Goal: Information Seeking & Learning: Check status

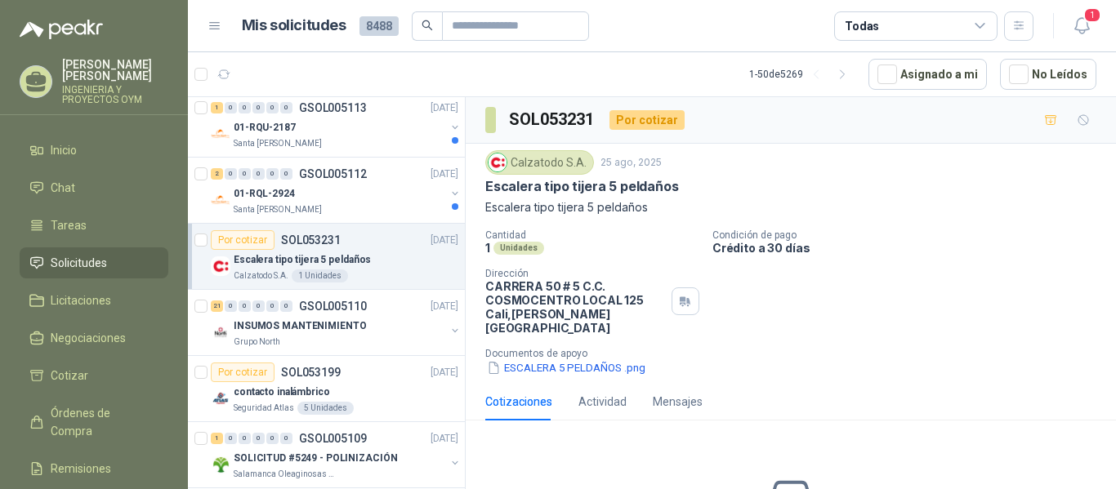
scroll to position [940, 0]
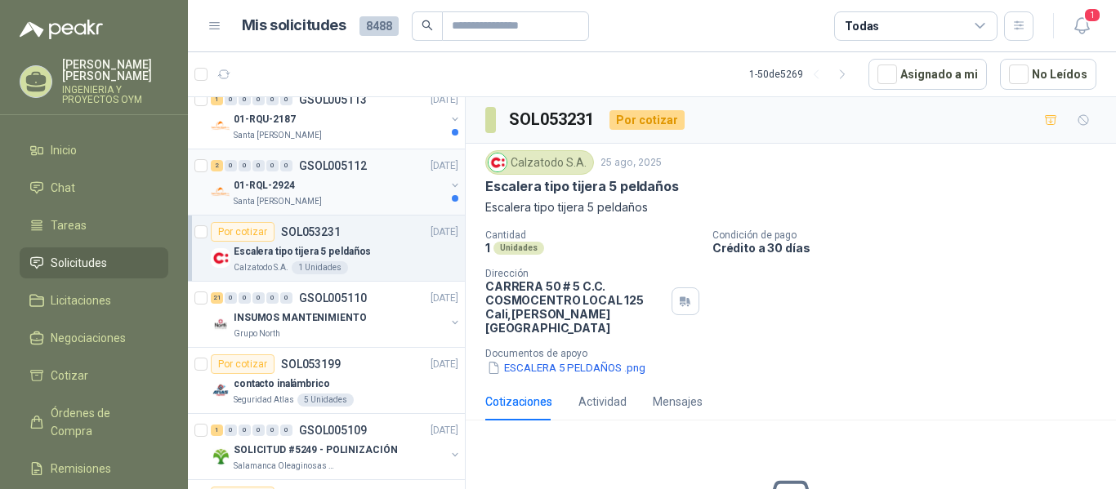
click at [322, 187] on div "01-RQL-2924" at bounding box center [340, 186] width 212 height 20
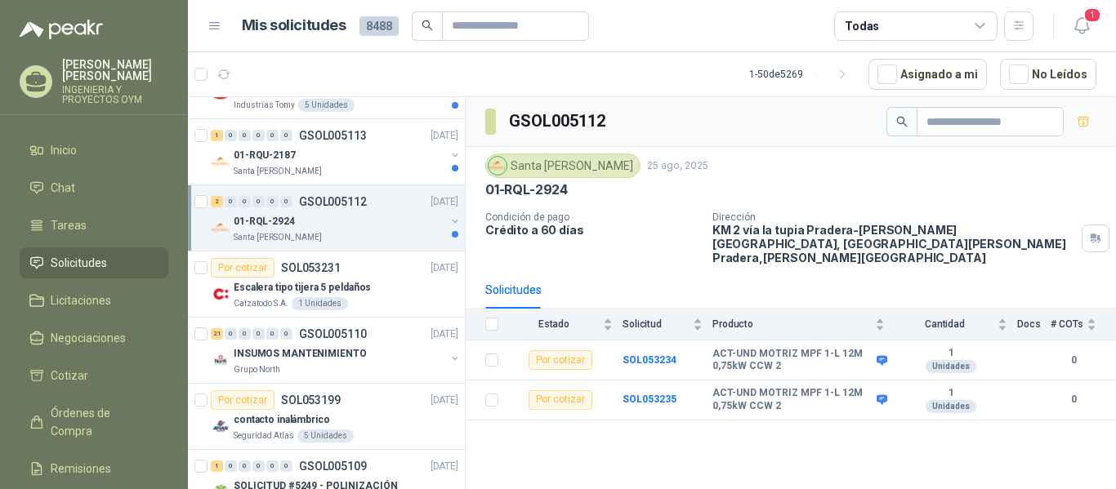
scroll to position [883, 0]
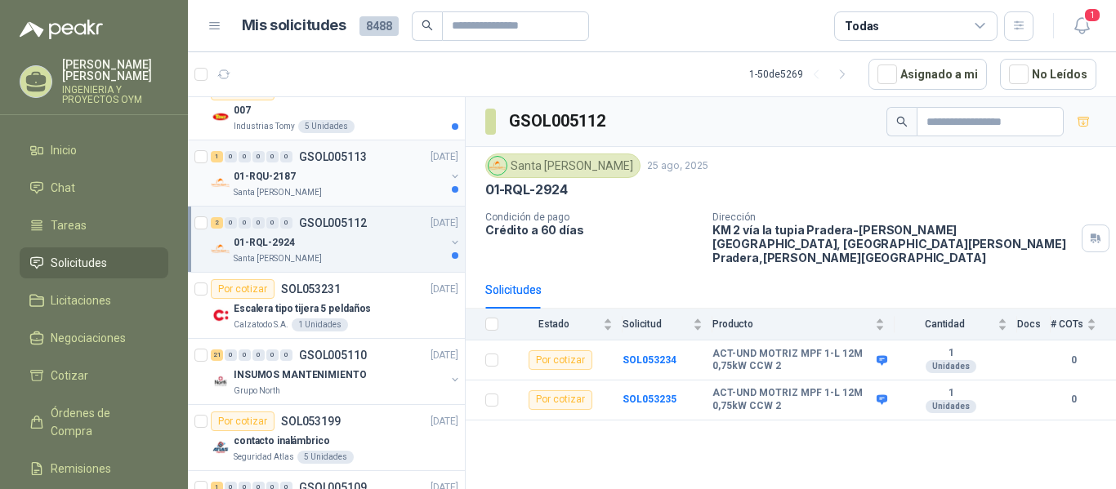
click at [349, 184] on div "01-RQU-2187" at bounding box center [340, 177] width 212 height 20
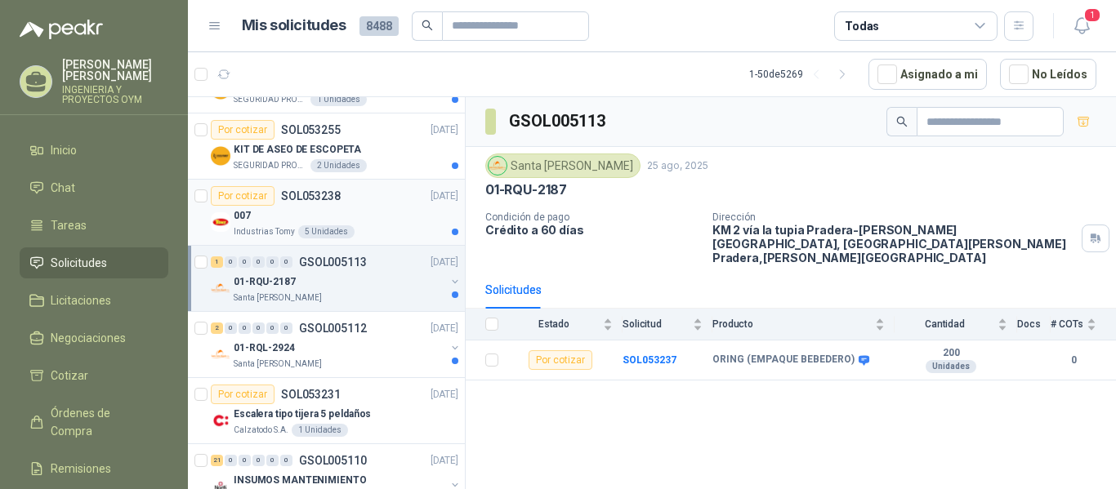
scroll to position [770, 0]
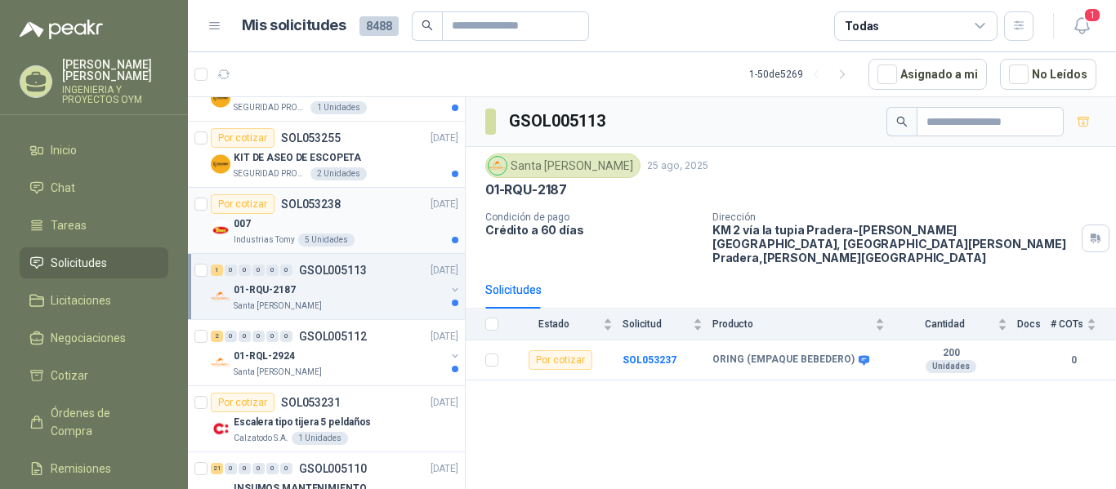
click at [359, 214] on div "007" at bounding box center [346, 224] width 225 height 20
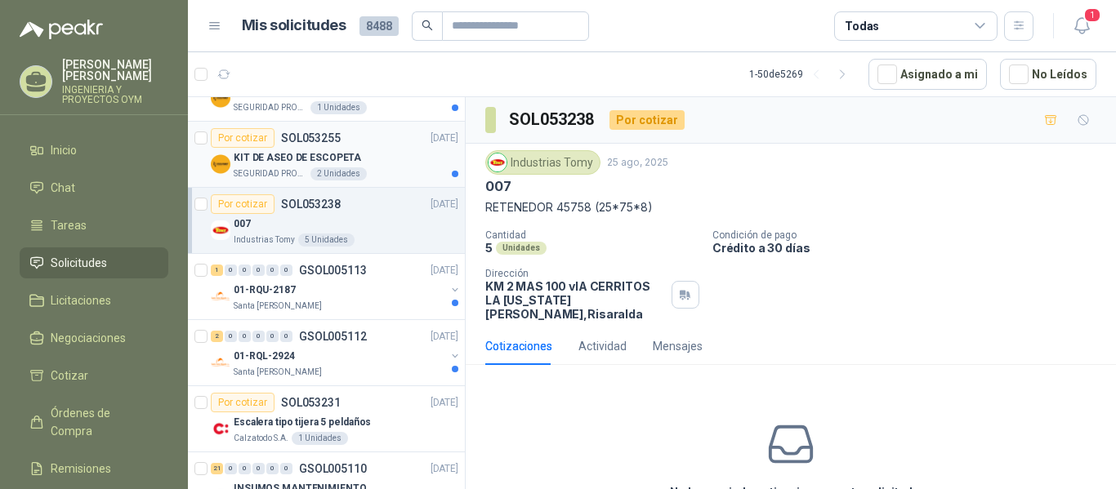
click at [355, 172] on div "2 Unidades" at bounding box center [338, 173] width 56 height 13
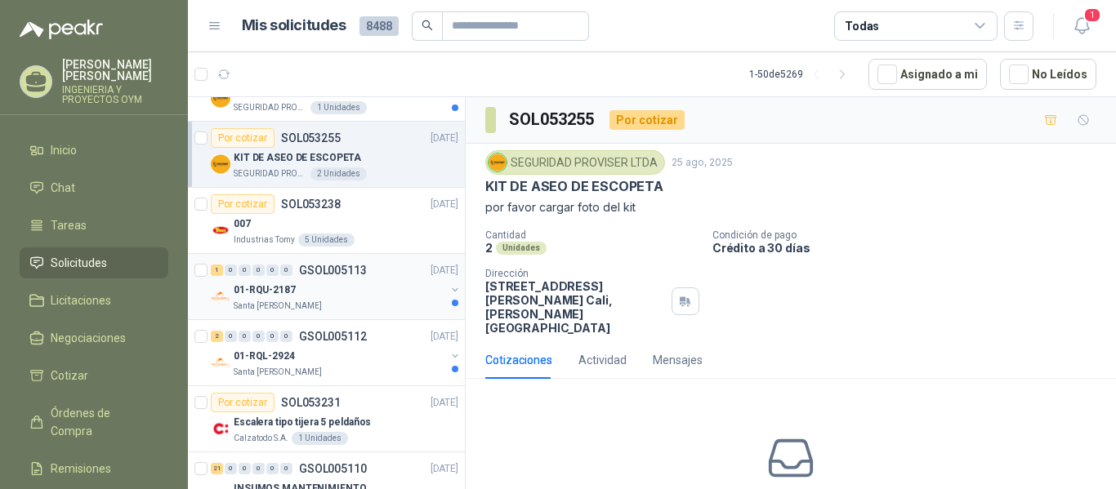
click at [385, 283] on div "01-RQU-2187" at bounding box center [340, 290] width 212 height 20
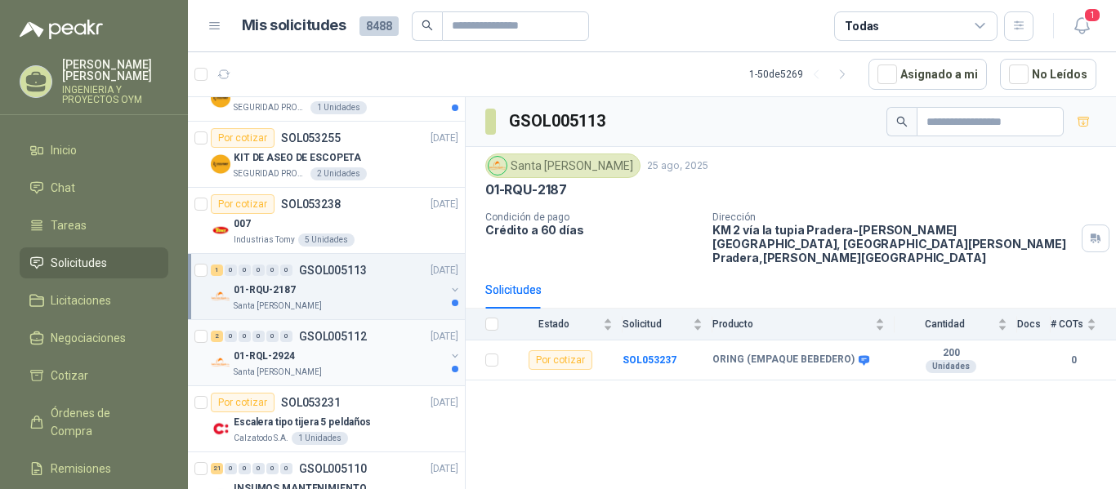
click at [373, 363] on div "01-RQL-2924" at bounding box center [340, 356] width 212 height 20
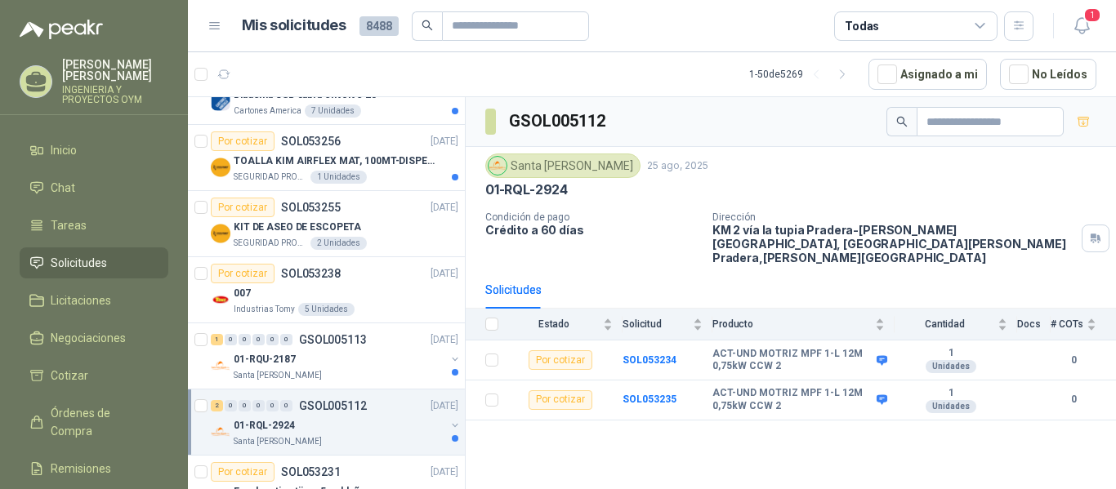
scroll to position [679, 0]
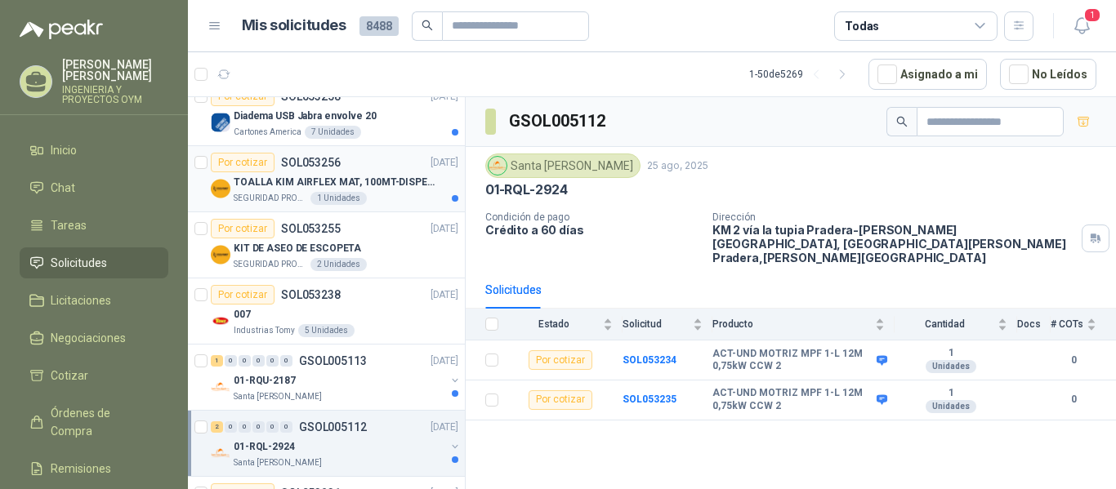
click at [367, 193] on div "SEGURIDAD PROVISER LTDA 1 Unidades" at bounding box center [346, 198] width 225 height 13
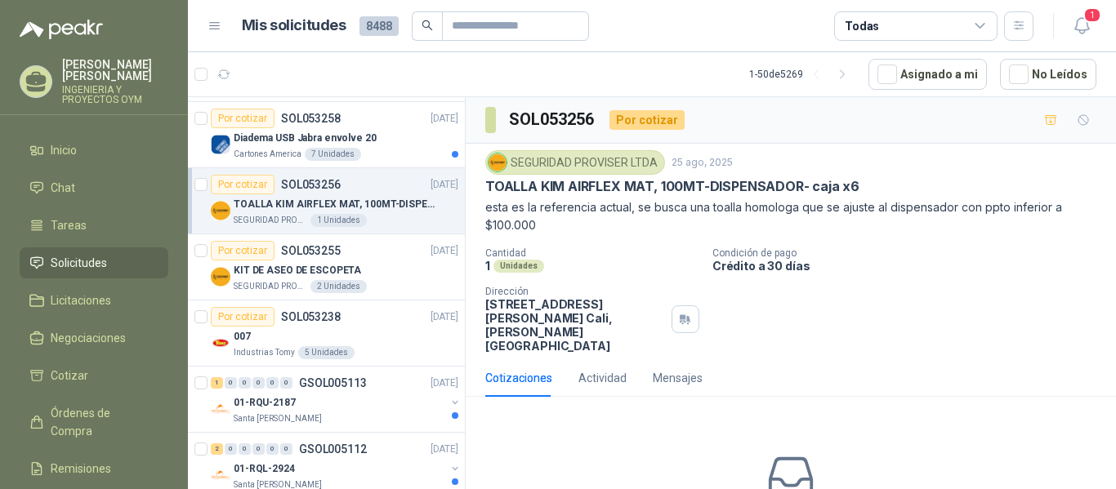
scroll to position [579, 0]
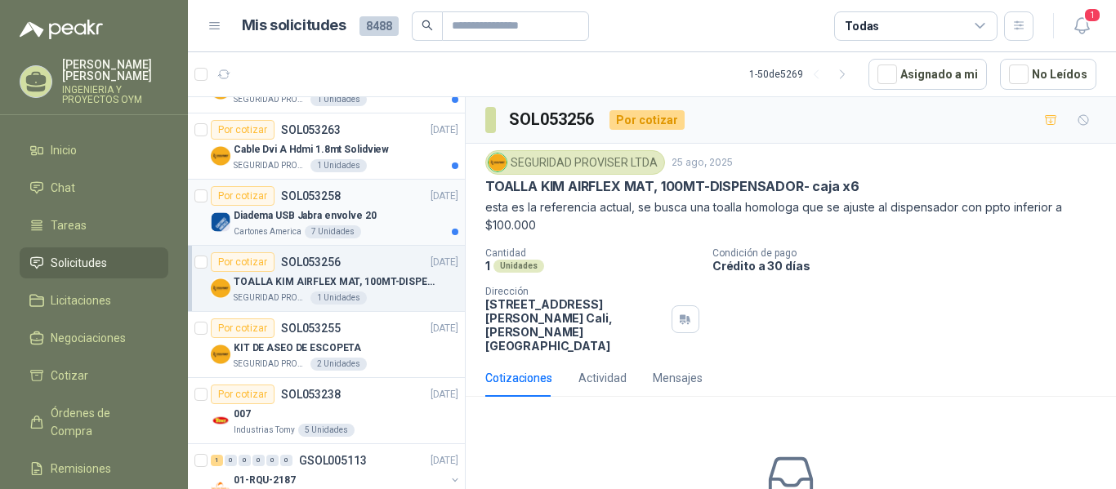
click at [391, 203] on div "Por cotizar SOL053258 [DATE]" at bounding box center [335, 196] width 248 height 20
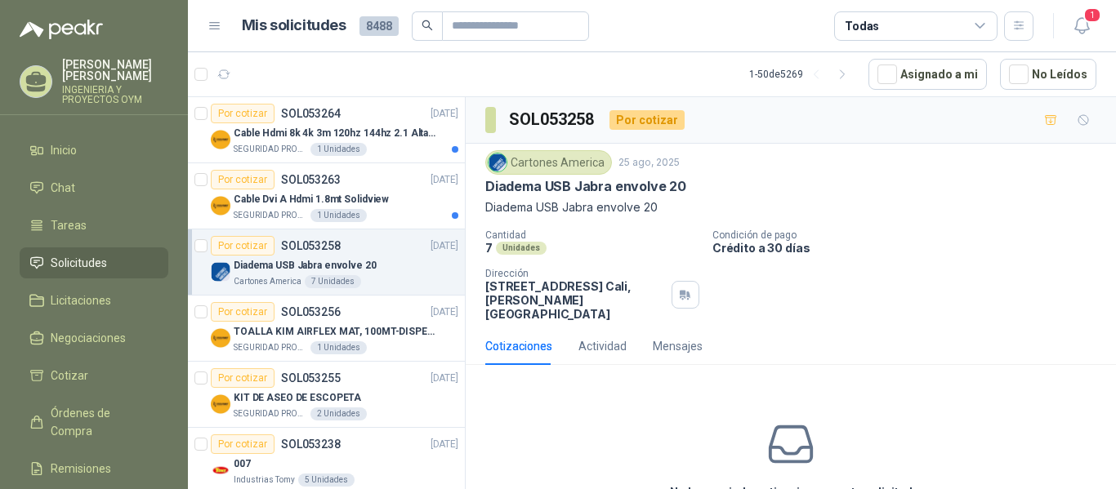
scroll to position [516, 0]
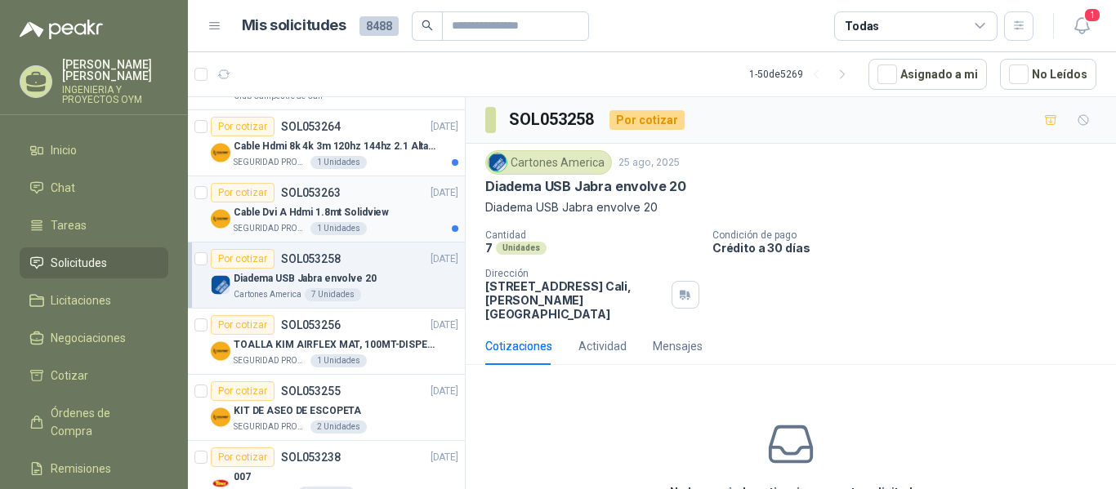
click at [368, 217] on p "Cable Dvi A Hdmi 1.8mt Solidview" at bounding box center [311, 213] width 155 height 16
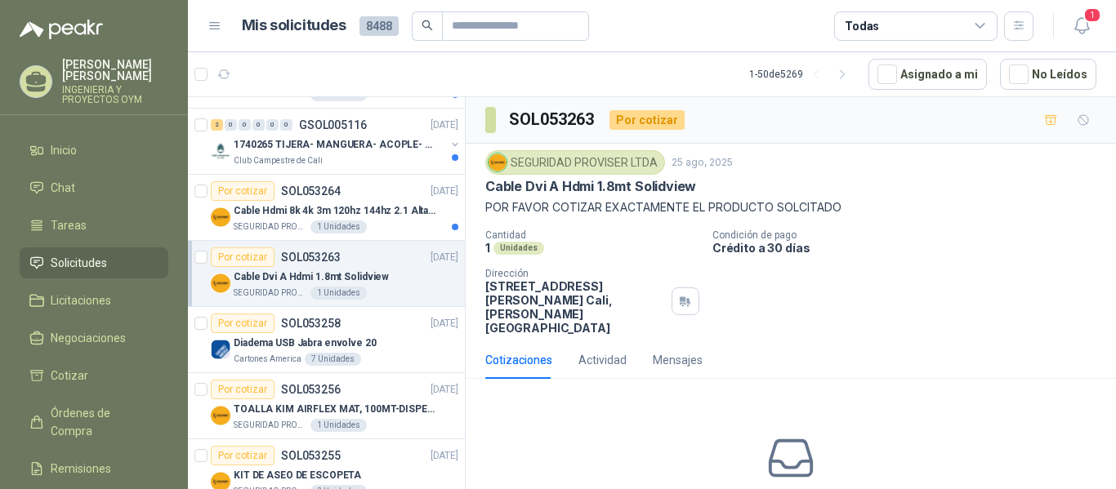
scroll to position [431, 0]
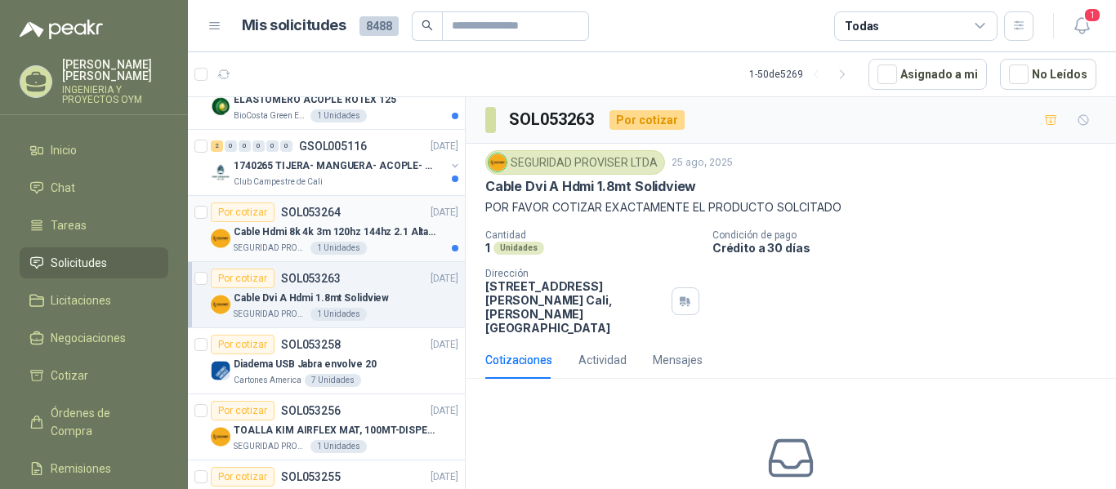
click at [382, 213] on div "Por cotizar SOL053264 [DATE]" at bounding box center [335, 213] width 248 height 20
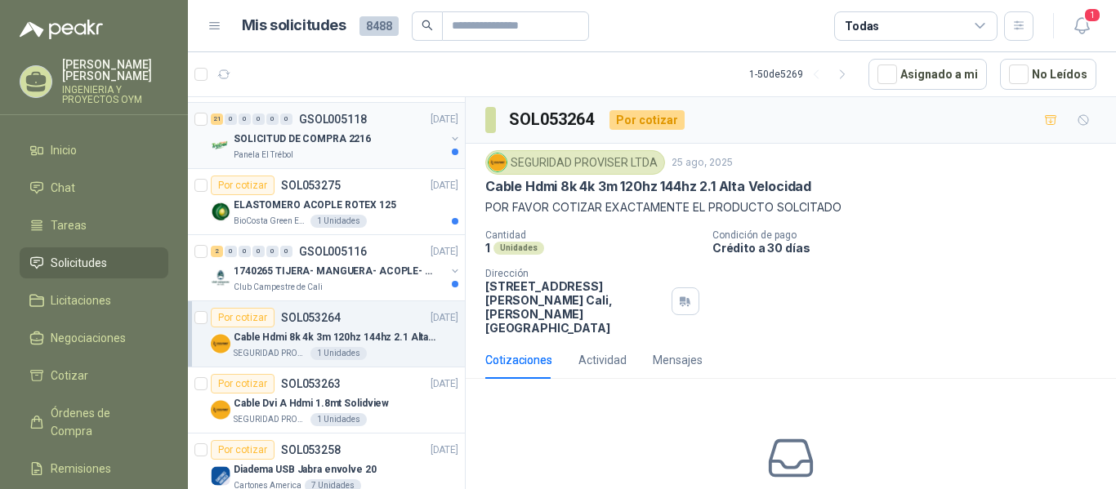
scroll to position [310, 0]
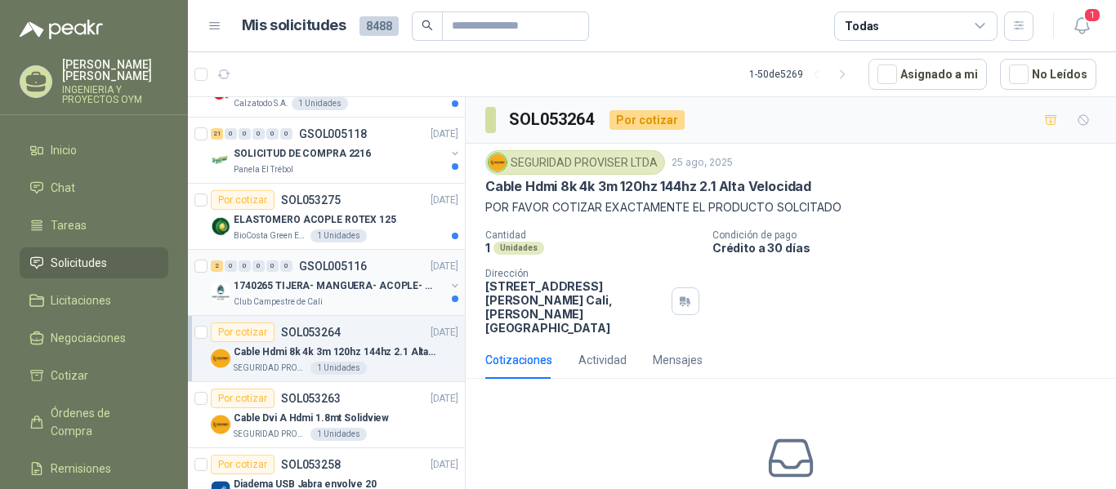
click at [344, 277] on div "1740265 TIJERA- MANGUERA- ACOPLE- SURTIDORES" at bounding box center [340, 286] width 212 height 20
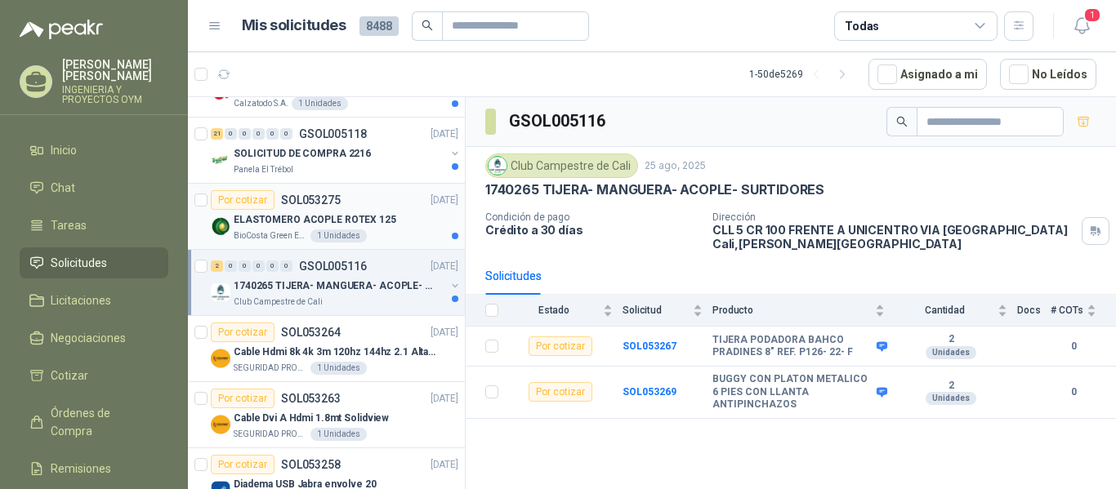
click at [337, 219] on p "ELASTOMERO ACOPLE ROTEX 125" at bounding box center [315, 220] width 163 height 16
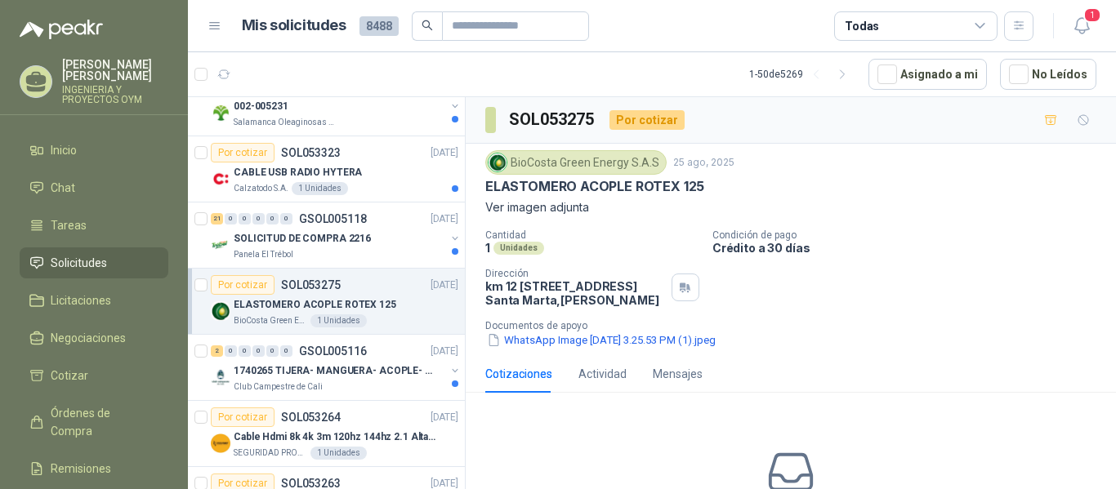
scroll to position [176, 0]
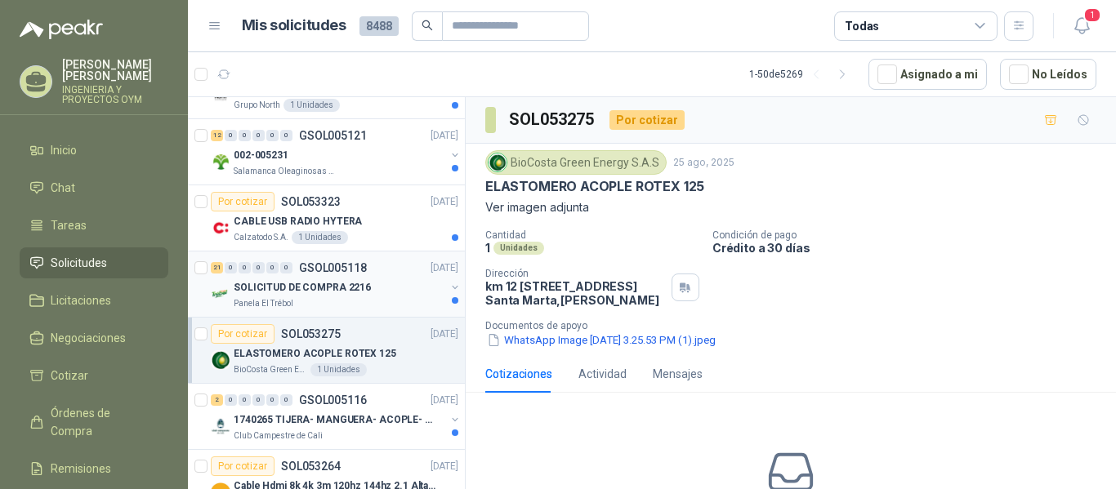
click at [315, 280] on p "SOLICITUD DE COMPRA 2216" at bounding box center [302, 288] width 137 height 16
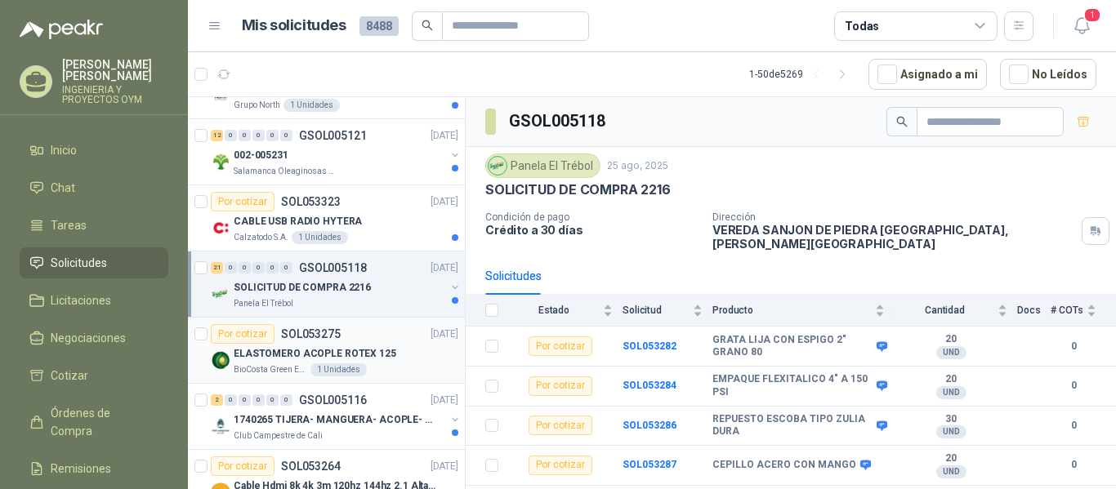
click at [309, 338] on p "SOL053275" at bounding box center [311, 333] width 60 height 11
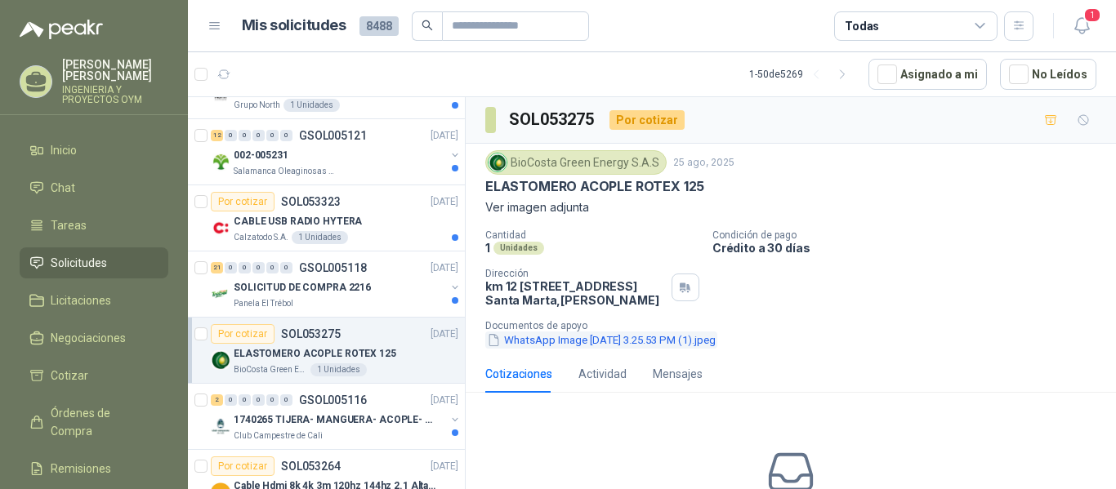
click at [587, 349] on button "WhatsApp Image [DATE] 3.25.53 PM (1).jpeg" at bounding box center [601, 340] width 232 height 17
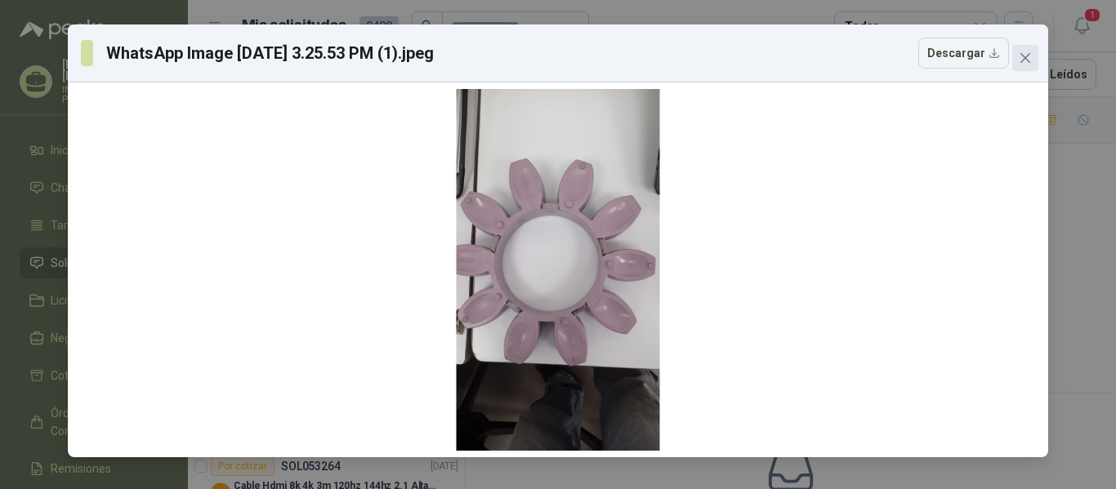
click at [1032, 49] on button "Close" at bounding box center [1025, 58] width 26 height 26
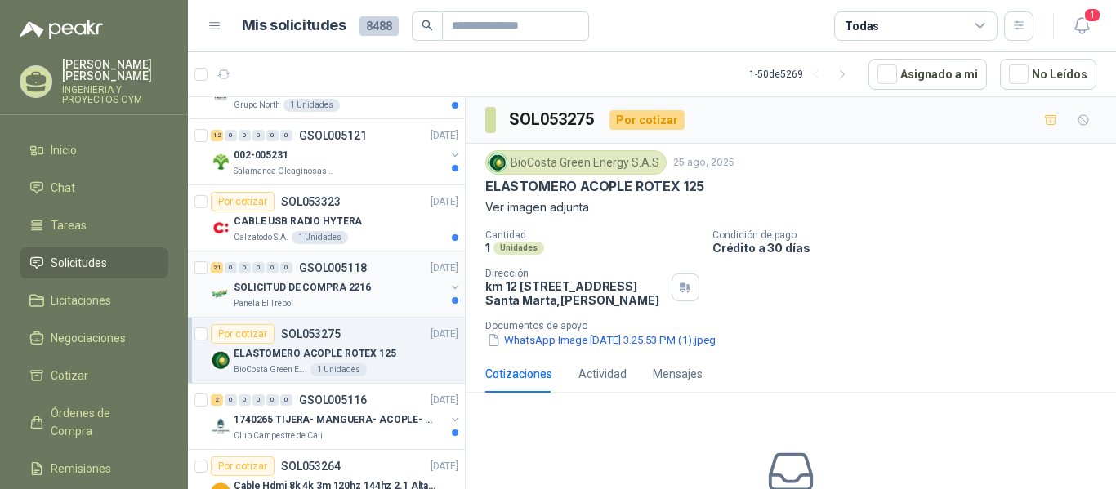
click at [353, 276] on div "21 0 0 0 0 0 GSOL005118 [DATE]" at bounding box center [336, 268] width 251 height 20
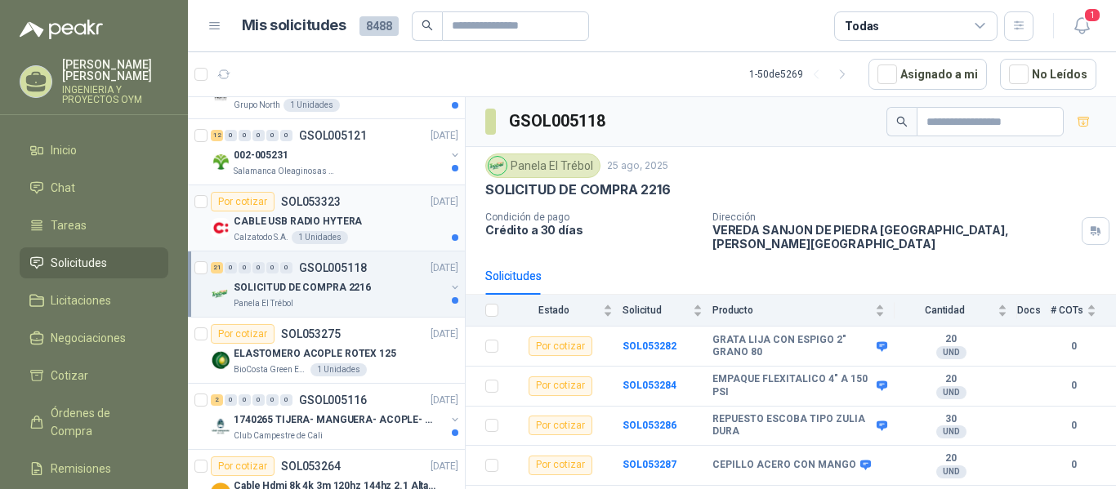
click at [375, 206] on div "Por cotizar SOL053323 [DATE]" at bounding box center [335, 202] width 248 height 20
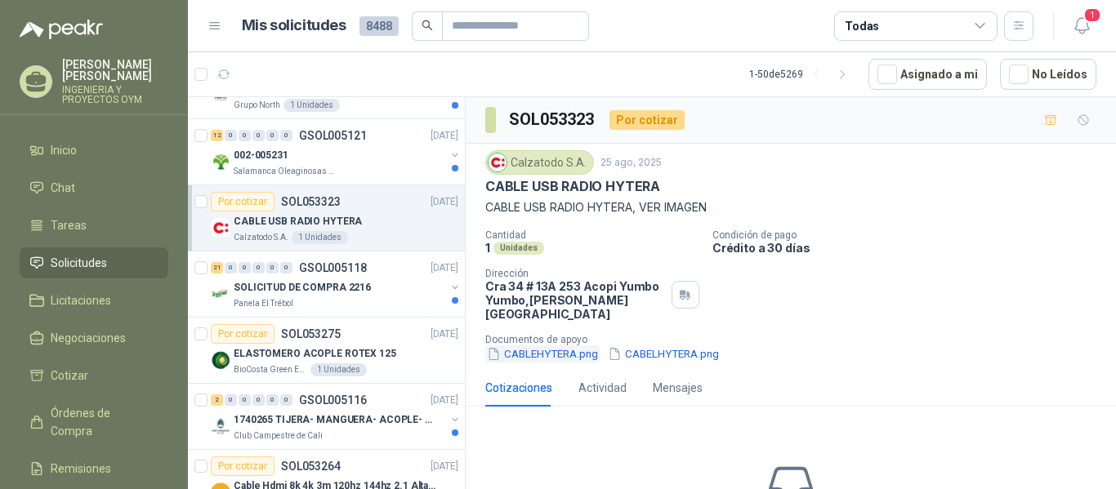
click at [529, 346] on button "CABLEHYTERA.png" at bounding box center [542, 354] width 114 height 17
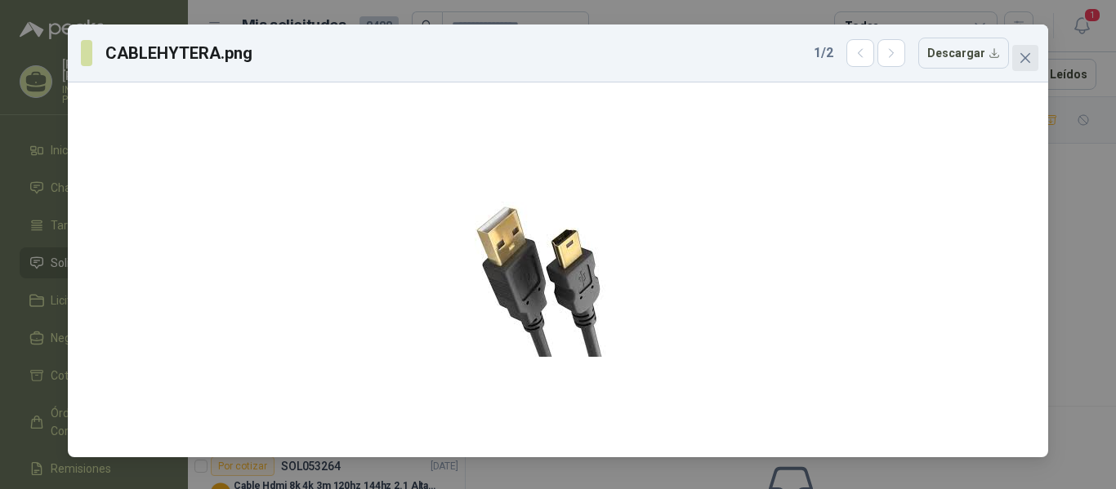
click at [1020, 65] on button "Close" at bounding box center [1025, 58] width 26 height 26
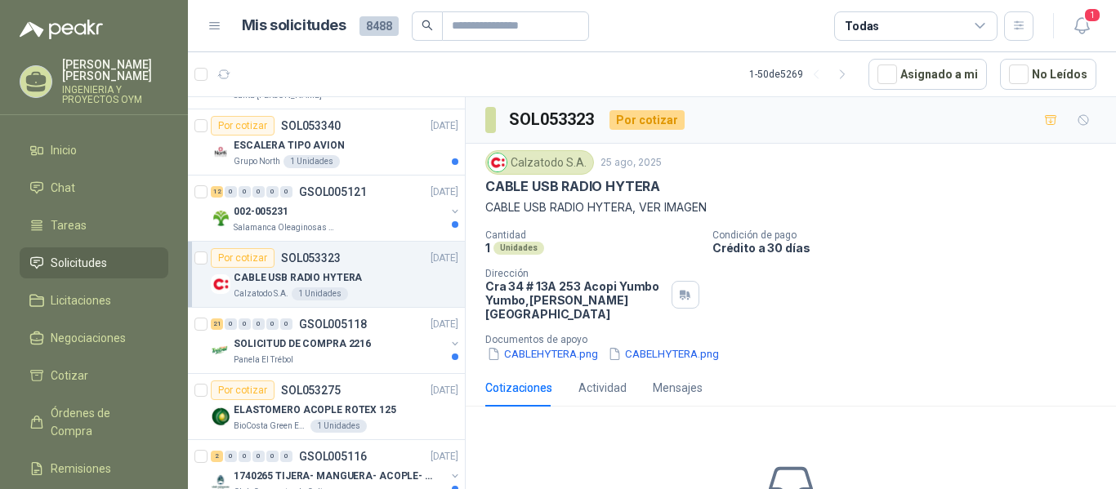
scroll to position [99, 0]
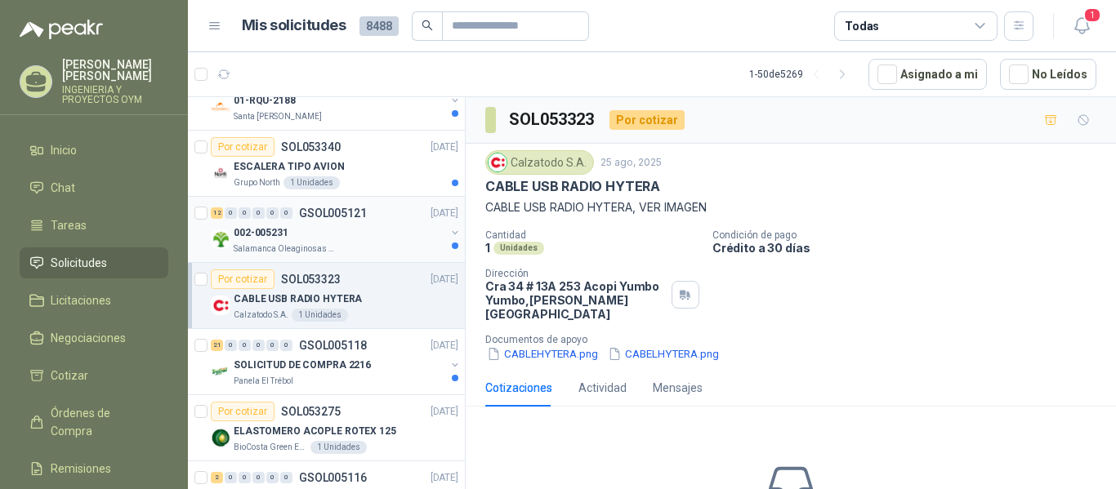
click at [375, 248] on div "Salamanca Oleaginosas SAS" at bounding box center [340, 249] width 212 height 13
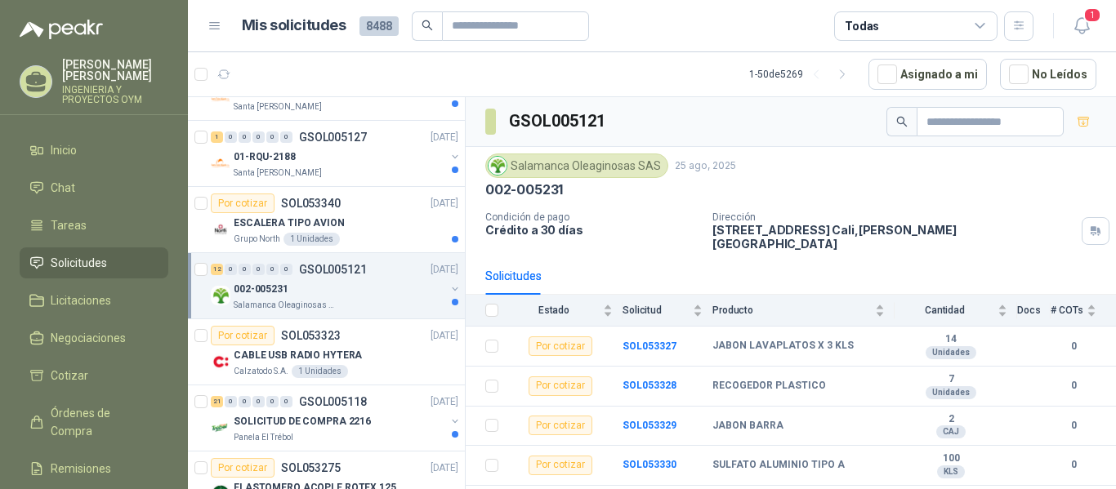
scroll to position [28, 0]
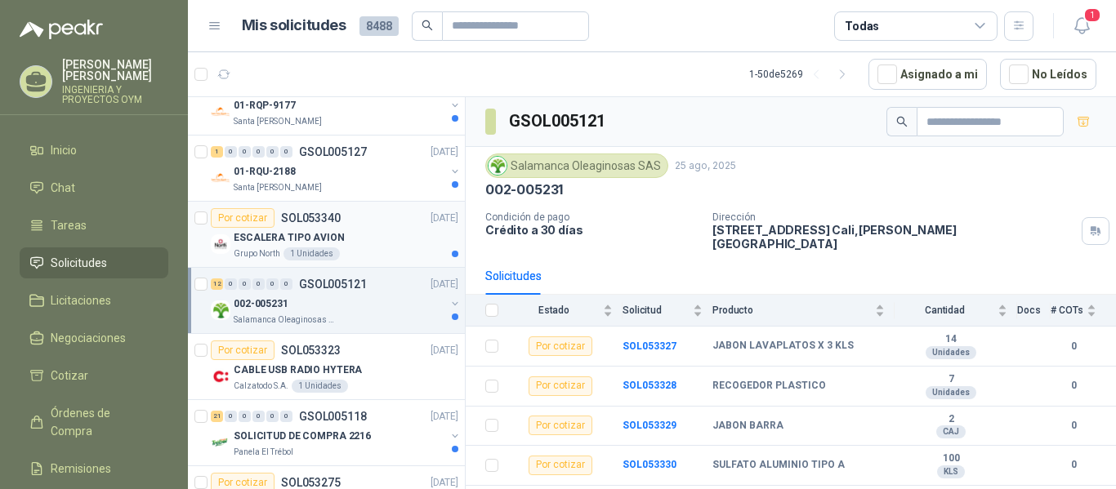
click at [371, 250] on div "Grupo North 1 Unidades" at bounding box center [346, 254] width 225 height 13
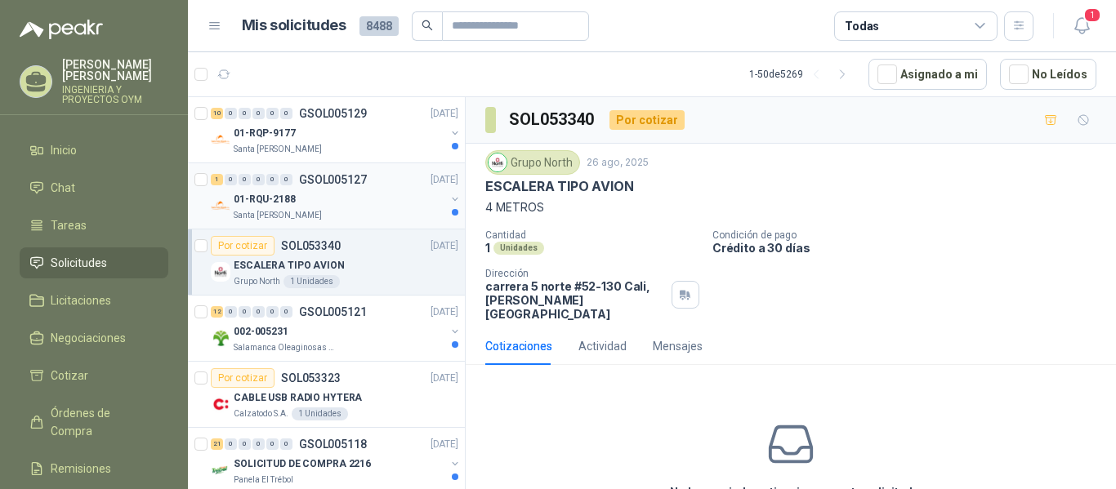
click at [346, 205] on div "01-RQU-2188" at bounding box center [340, 200] width 212 height 20
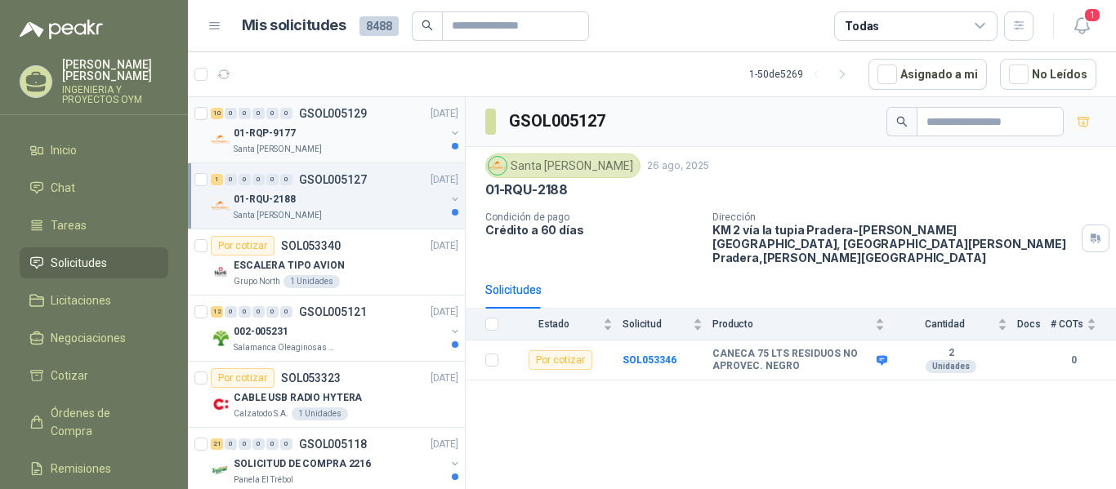
click at [342, 143] on div "Santa [PERSON_NAME]" at bounding box center [340, 149] width 212 height 13
